Goal: Transaction & Acquisition: Purchase product/service

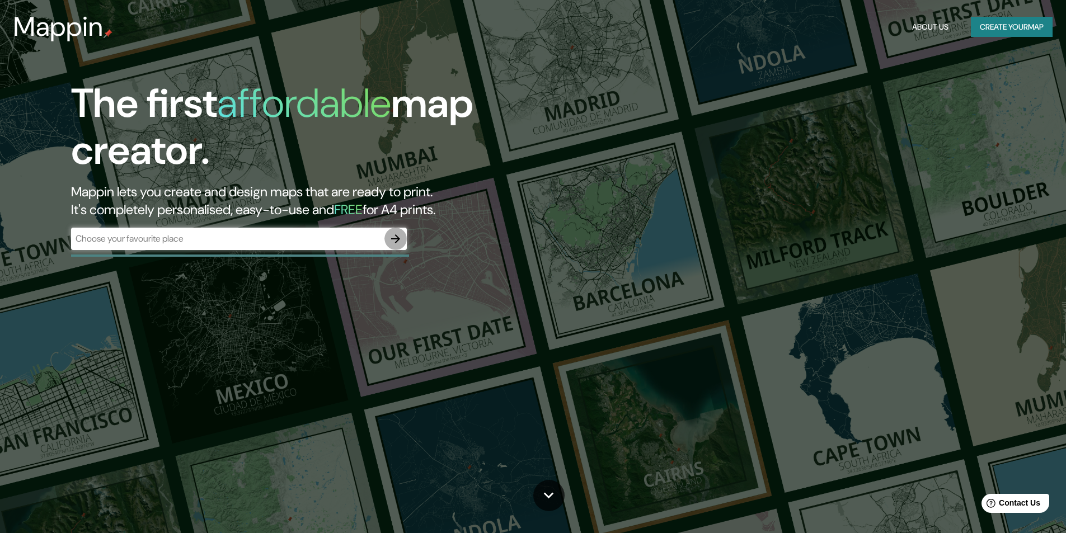
click at [397, 234] on icon "button" at bounding box center [395, 238] width 13 height 13
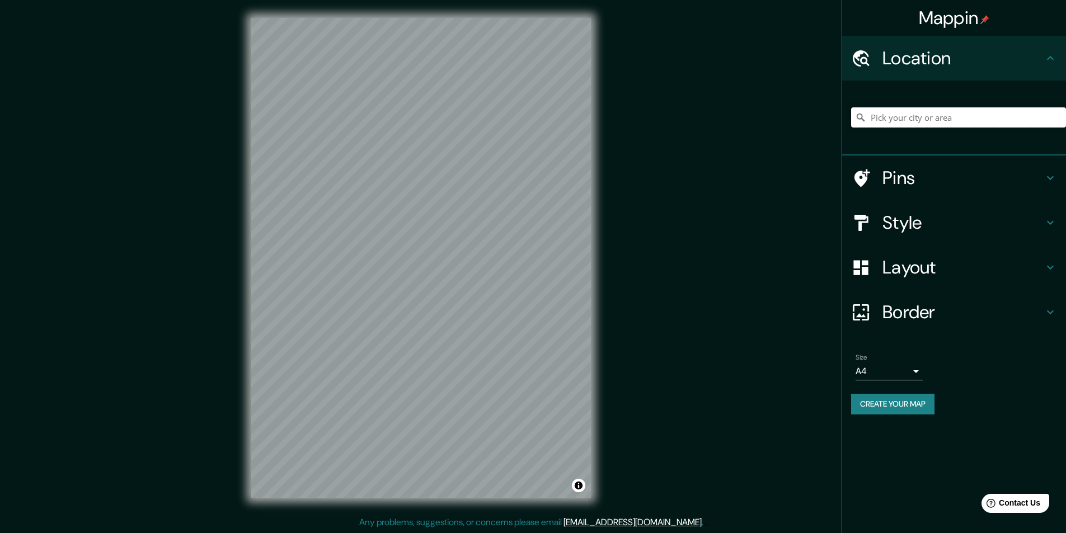
click at [915, 124] on input "Pick your city or area" at bounding box center [958, 117] width 215 height 20
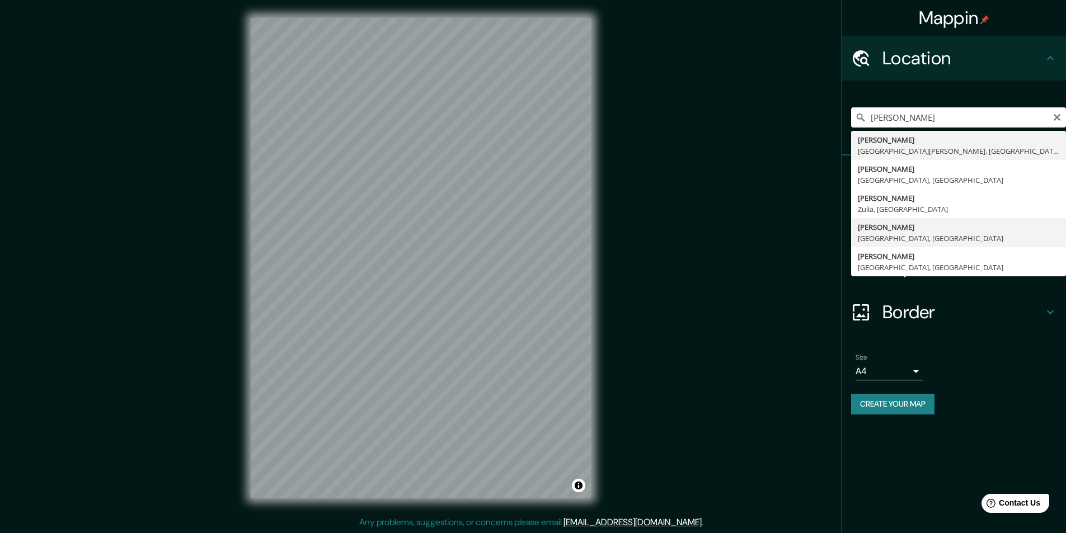
scroll to position [1, 0]
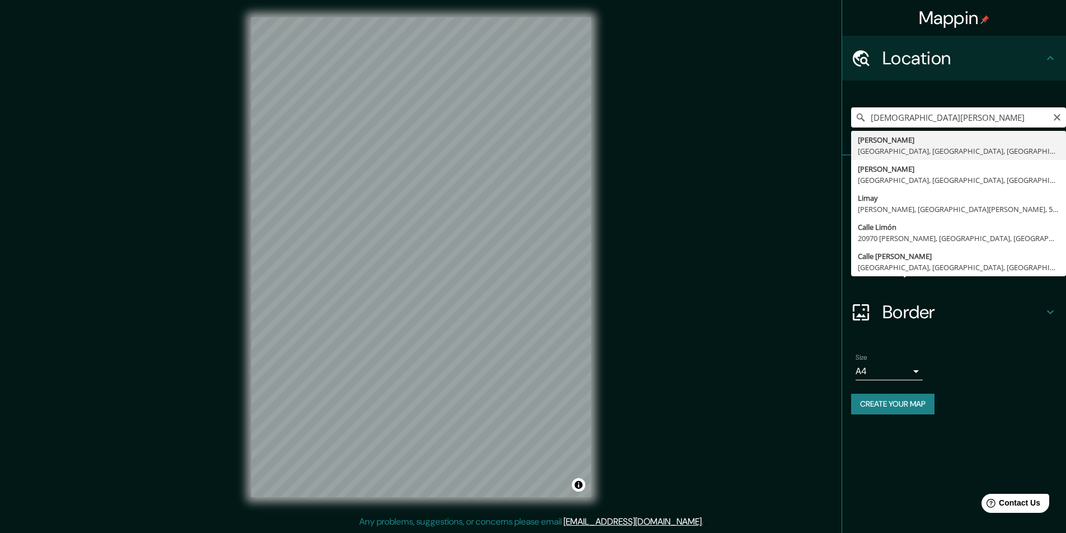
type input "[PERSON_NAME] [PERSON_NAME], [GEOGRAPHIC_DATA], [GEOGRAPHIC_DATA], [GEOGRAPHIC_…"
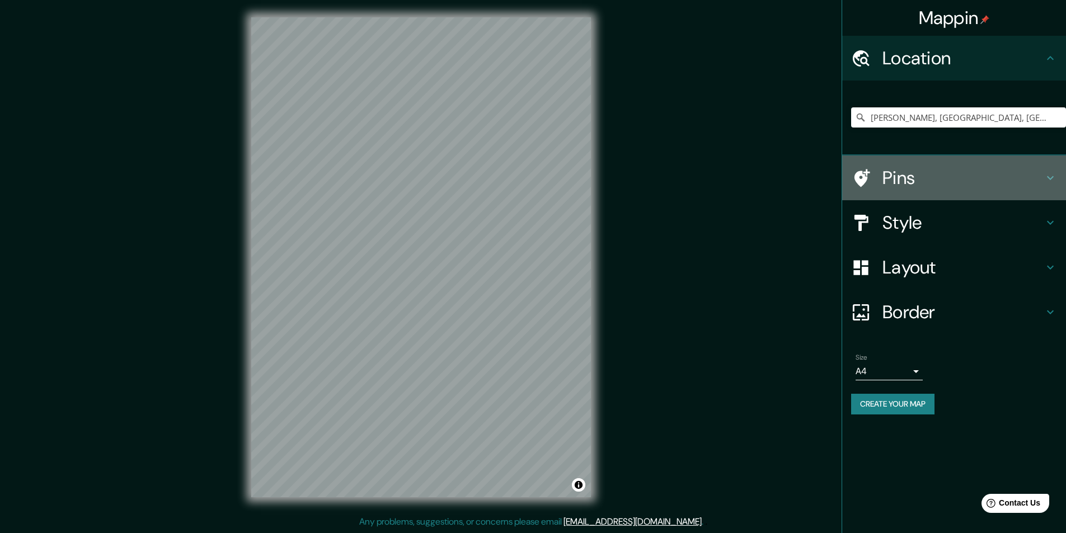
click at [997, 177] on h4 "Pins" at bounding box center [962, 178] width 161 height 22
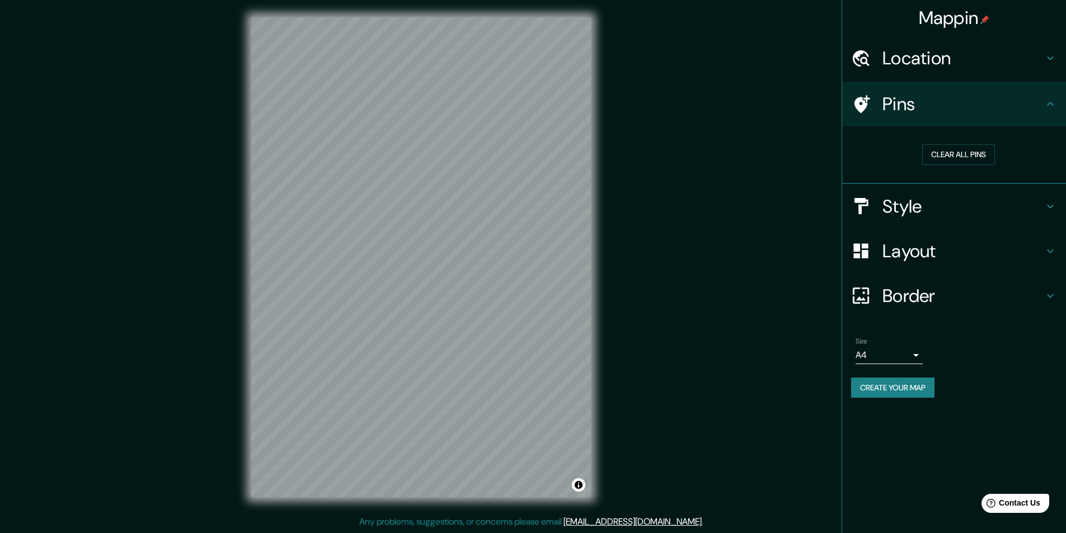
click at [929, 195] on h4 "Style" at bounding box center [962, 206] width 161 height 22
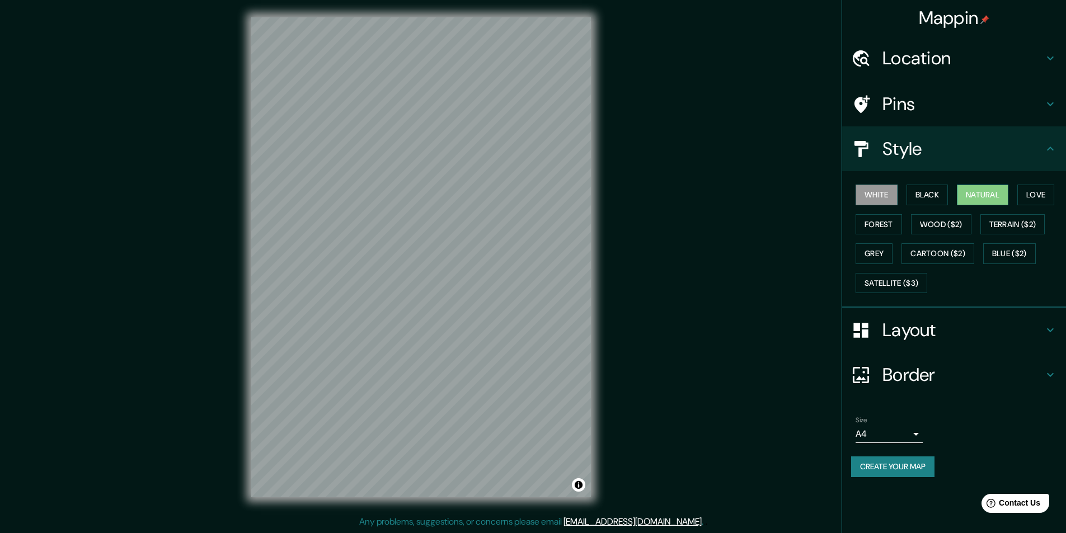
click at [1007, 196] on button "Natural" at bounding box center [982, 195] width 51 height 21
click at [872, 218] on button "Forest" at bounding box center [878, 224] width 46 height 21
click at [933, 196] on button "Black" at bounding box center [927, 195] width 42 height 21
click at [1041, 197] on button "Love" at bounding box center [1035, 195] width 37 height 21
click at [893, 223] on button "Forest" at bounding box center [878, 224] width 46 height 21
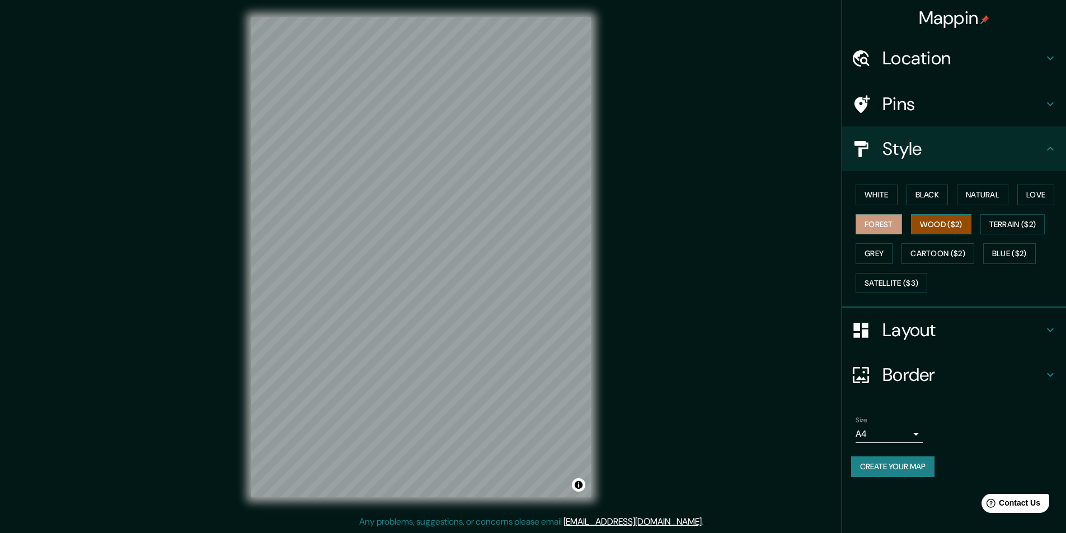
click at [919, 223] on button "Wood ($2)" at bounding box center [941, 224] width 60 height 21
click at [1010, 249] on button "Blue ($2)" at bounding box center [1009, 253] width 53 height 21
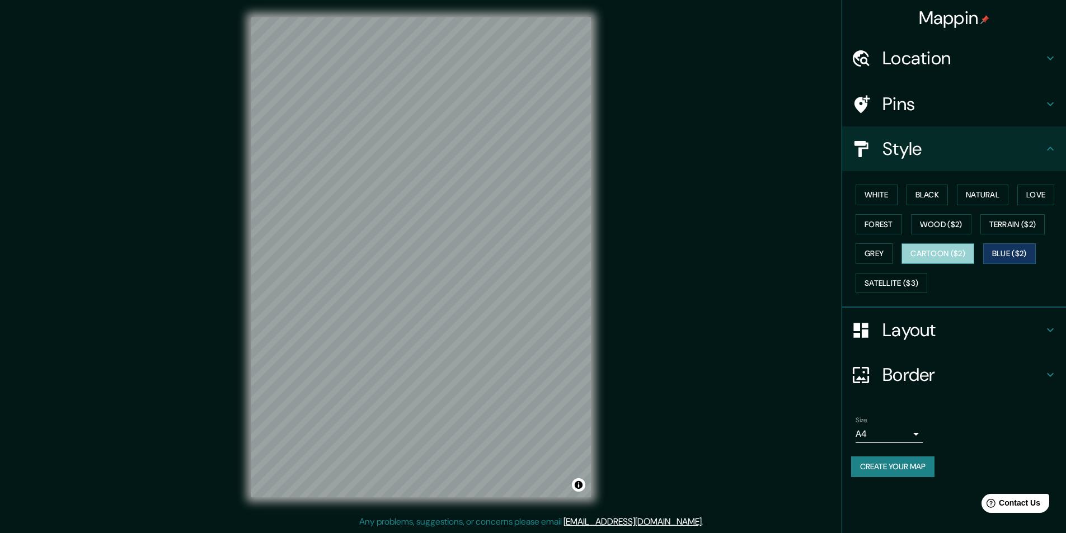
click at [943, 248] on button "Cartoon ($2)" at bounding box center [937, 253] width 73 height 21
click at [882, 276] on button "Satellite ($3)" at bounding box center [891, 283] width 72 height 21
click at [976, 327] on h4 "Layout" at bounding box center [962, 330] width 161 height 22
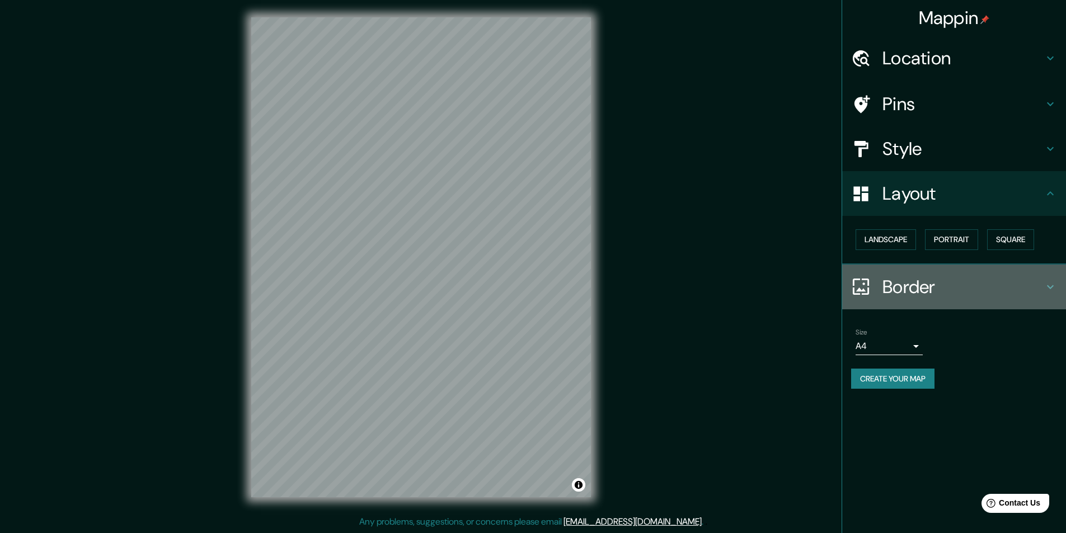
click at [973, 298] on h4 "Border" at bounding box center [962, 287] width 161 height 22
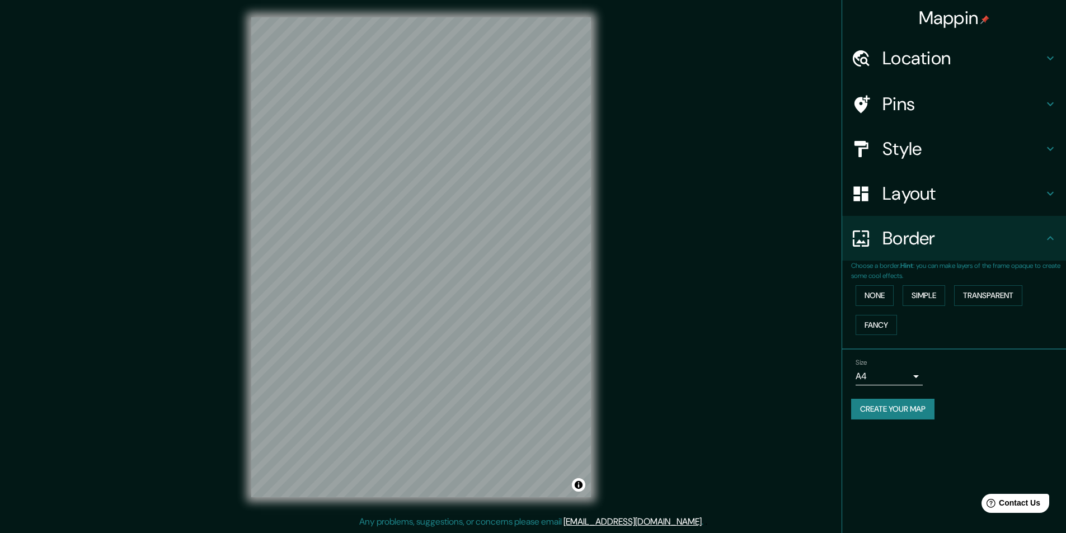
click at [896, 381] on body "Mappin Location Jesús María, Lima, Provincia de Lima, Perú Pins Style Layout Bo…" at bounding box center [533, 265] width 1066 height 533
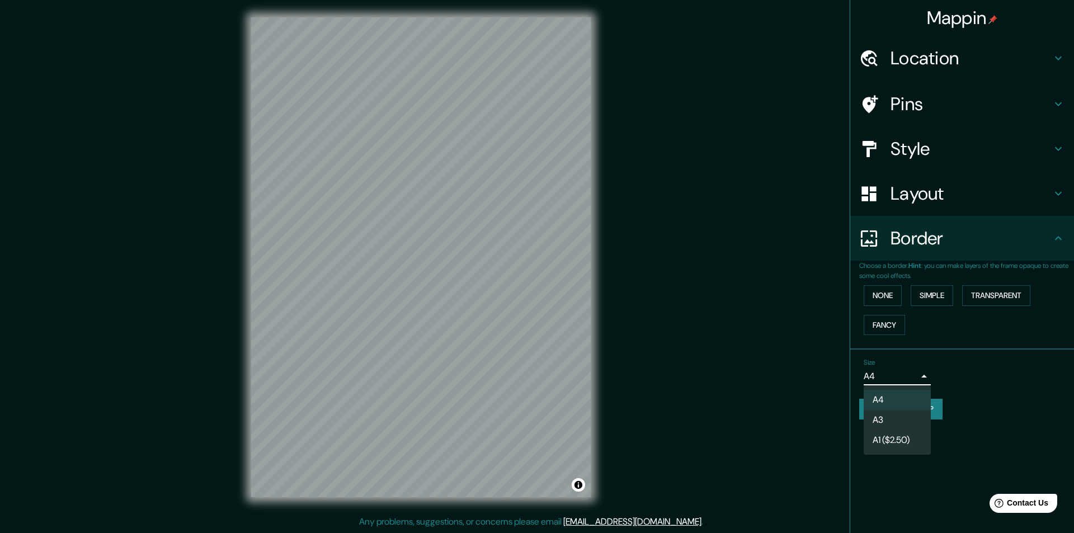
click at [879, 412] on li "A3" at bounding box center [897, 420] width 67 height 20
type input "a4"
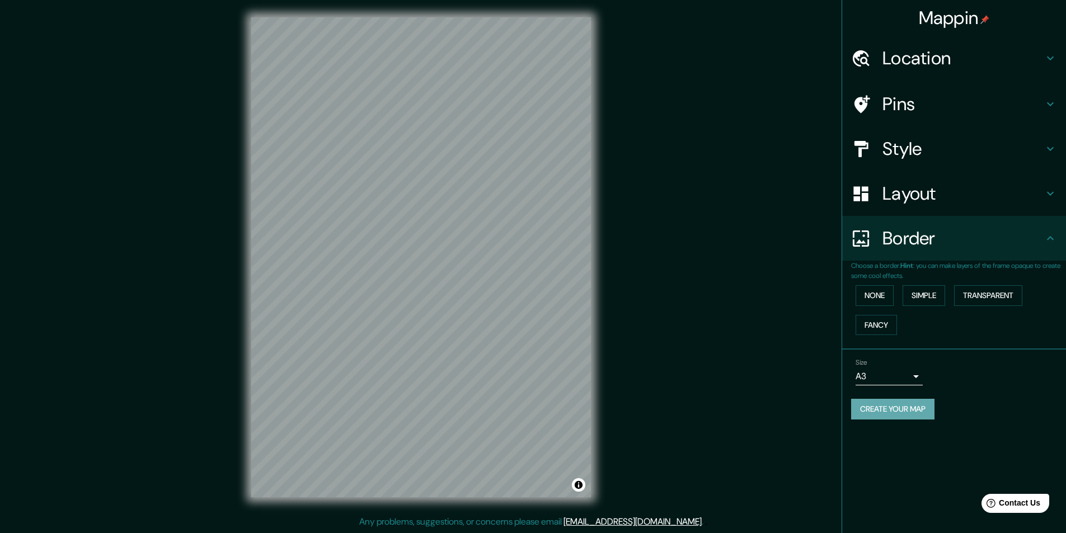
click at [918, 403] on button "Create your map" at bounding box center [892, 409] width 83 height 21
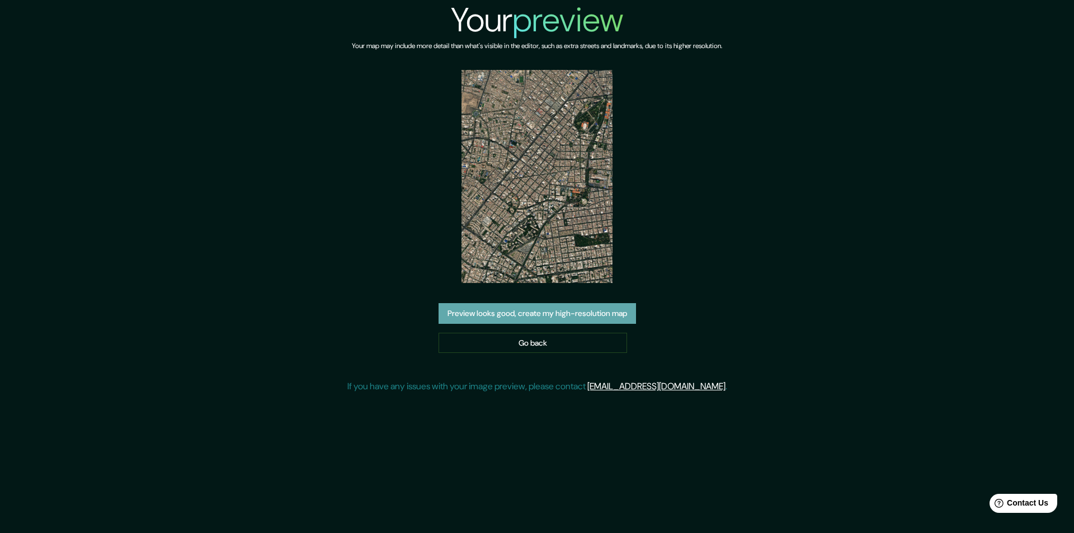
click at [553, 319] on button "Preview looks good, create my high-resolution map" at bounding box center [537, 313] width 197 height 21
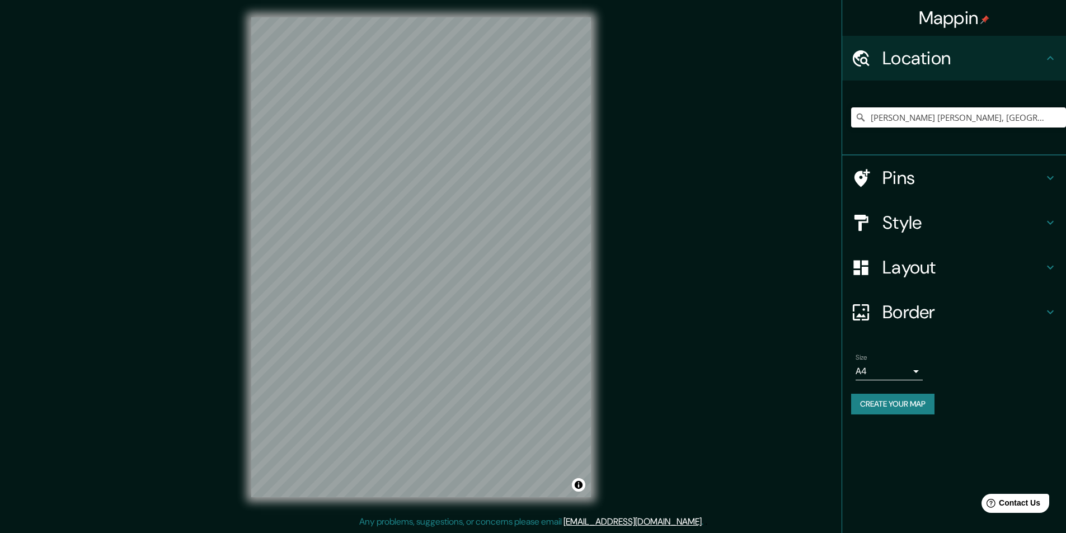
click at [975, 119] on input "[PERSON_NAME], [GEOGRAPHIC_DATA], [GEOGRAPHIC_DATA], [GEOGRAPHIC_DATA]" at bounding box center [958, 117] width 215 height 20
click at [1043, 119] on input "Jesús María, Lima, Provincia de Lima, Perú" at bounding box center [958, 117] width 215 height 20
click at [855, 113] on icon at bounding box center [860, 117] width 11 height 11
click at [863, 118] on icon at bounding box center [860, 117] width 11 height 11
click at [952, 122] on input "Jesús María, Lima, Provincia de Lima, Perú" at bounding box center [958, 117] width 215 height 20
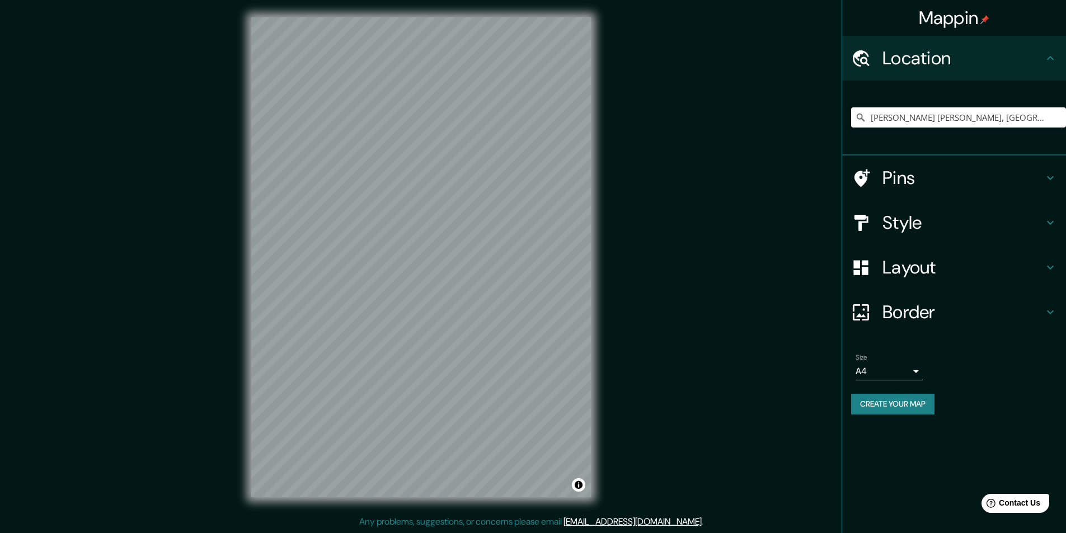
drag, startPoint x: 1046, startPoint y: 120, endPoint x: 803, endPoint y: 122, distance: 242.8
click at [780, 121] on div "Mappin Location Jesús María, Lima, Provincia de Lima, Perú Pins Style Layout Bo…" at bounding box center [533, 266] width 1066 height 534
click at [898, 138] on div "Jesús María, Lima, Provincia de Lima, Perú" at bounding box center [958, 118] width 215 height 56
click at [949, 118] on input "Pick your city or area" at bounding box center [958, 117] width 215 height 20
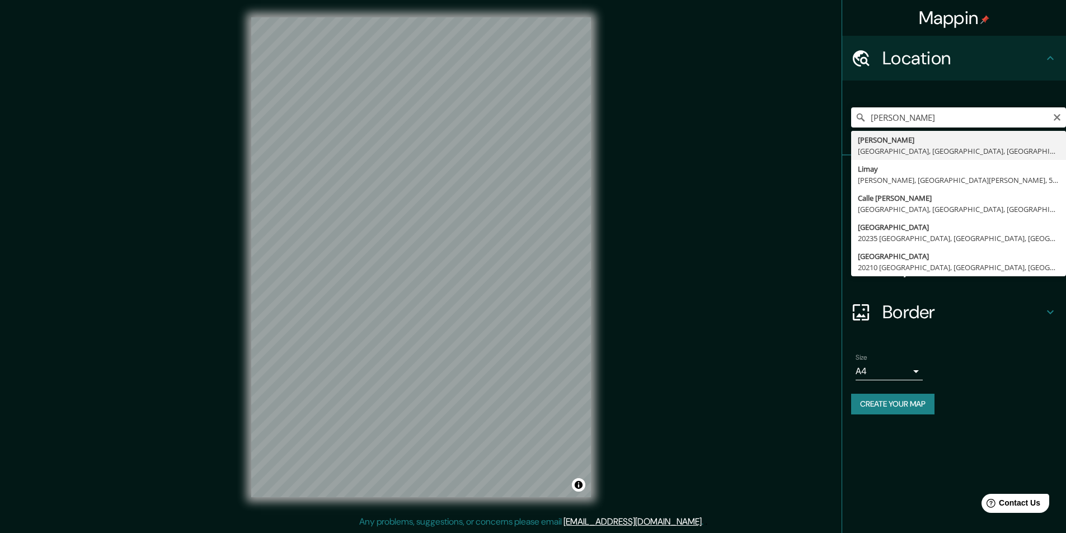
type input "[PERSON_NAME], [GEOGRAPHIC_DATA], [GEOGRAPHIC_DATA], [GEOGRAPHIC_DATA]"
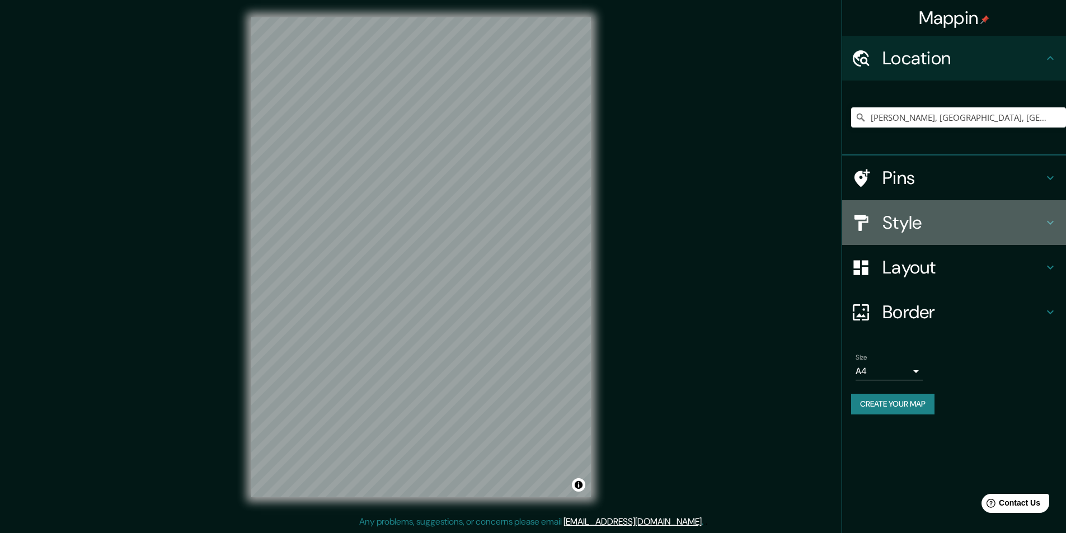
click at [933, 228] on h4 "Style" at bounding box center [962, 222] width 161 height 22
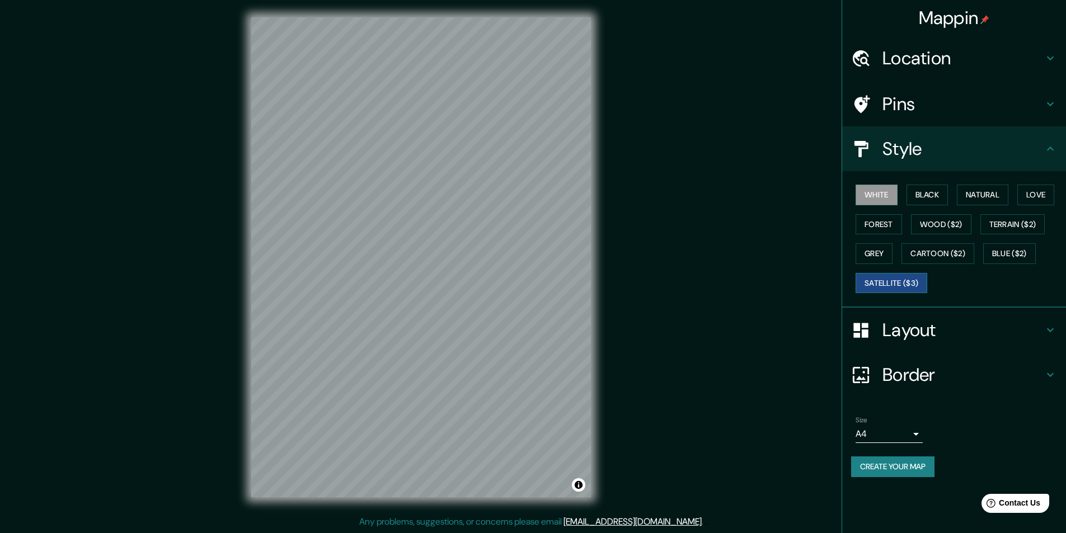
click at [896, 286] on button "Satellite ($3)" at bounding box center [891, 283] width 72 height 21
